Goal: Use online tool/utility: Utilize a website feature to perform a specific function

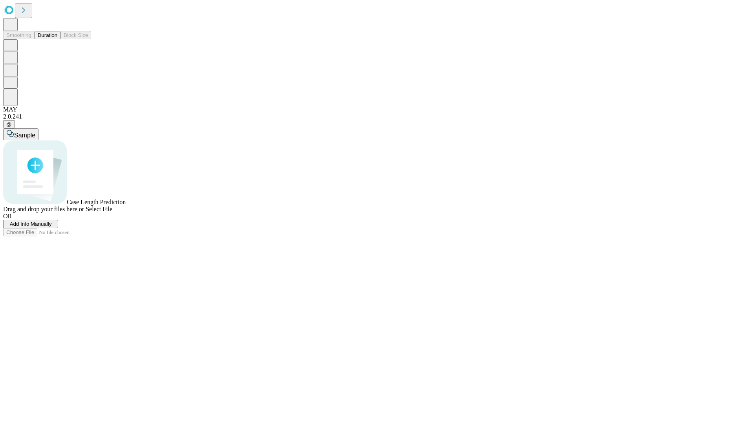
click at [57, 39] on button "Duration" at bounding box center [48, 35] width 26 height 8
click at [112, 213] on span "Select File" at bounding box center [99, 209] width 27 height 7
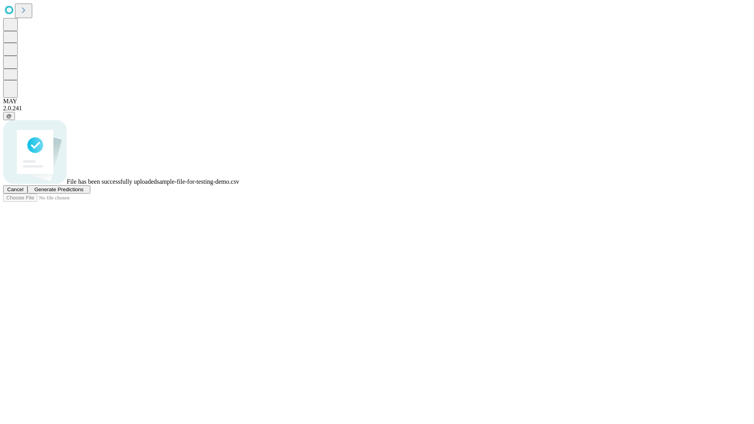
click at [83, 193] on span "Generate Predictions" at bounding box center [58, 190] width 49 height 6
